Goal: Use online tool/utility

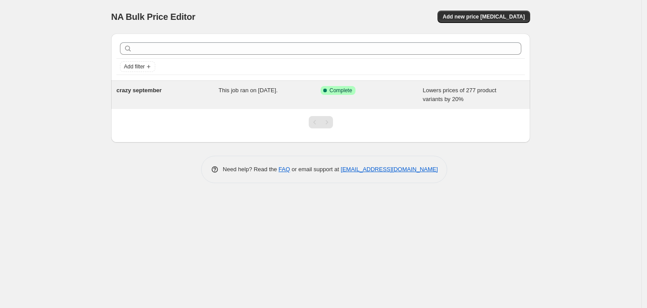
click at [201, 91] on div "crazy september" at bounding box center [167, 95] width 102 height 18
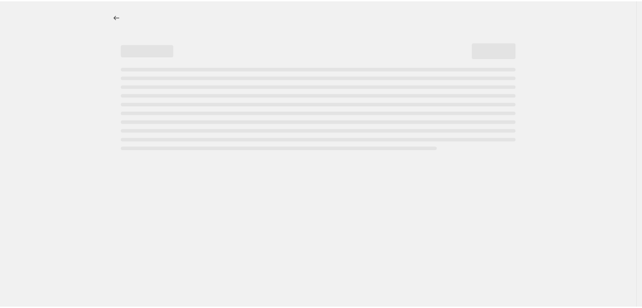
select select "percentage"
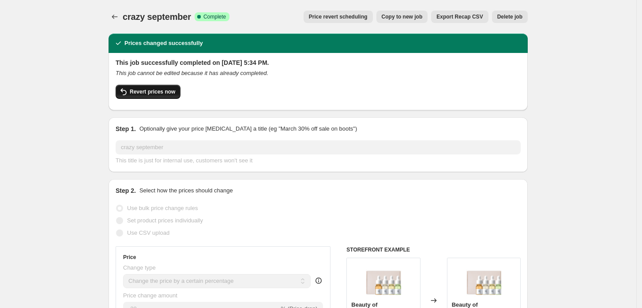
click at [139, 91] on span "Revert prices now" at bounding box center [152, 91] width 45 height 7
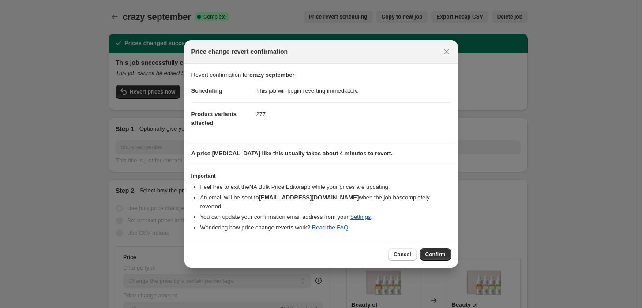
click at [430, 251] on span "Confirm" at bounding box center [435, 254] width 20 height 7
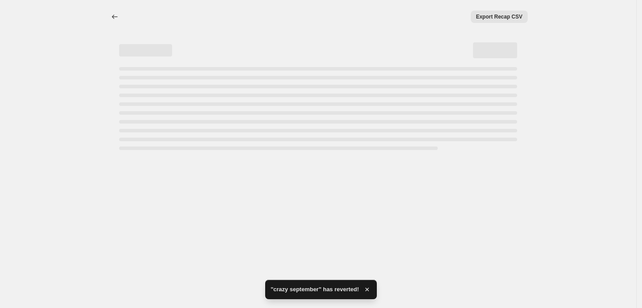
select select "percentage"
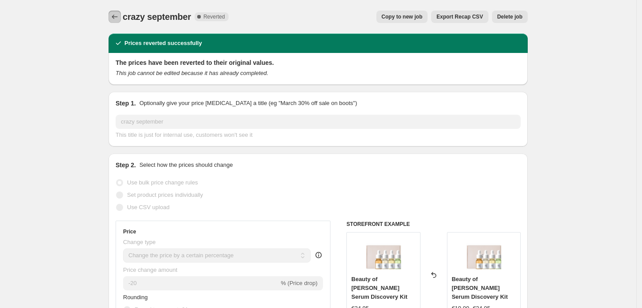
click at [117, 17] on icon "Price change jobs" at bounding box center [115, 17] width 6 height 4
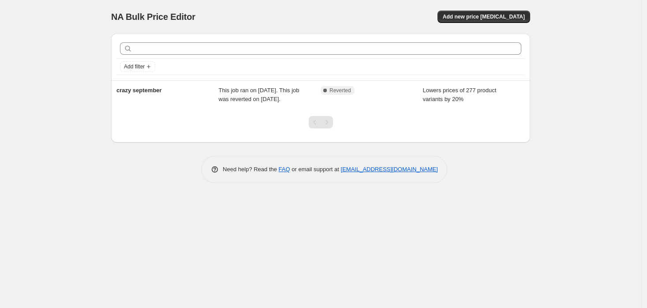
click at [93, 221] on div "NA Bulk Price Editor. This page is ready NA Bulk Price Editor Add new price [ME…" at bounding box center [320, 154] width 641 height 308
